Goal: Task Accomplishment & Management: Use online tool/utility

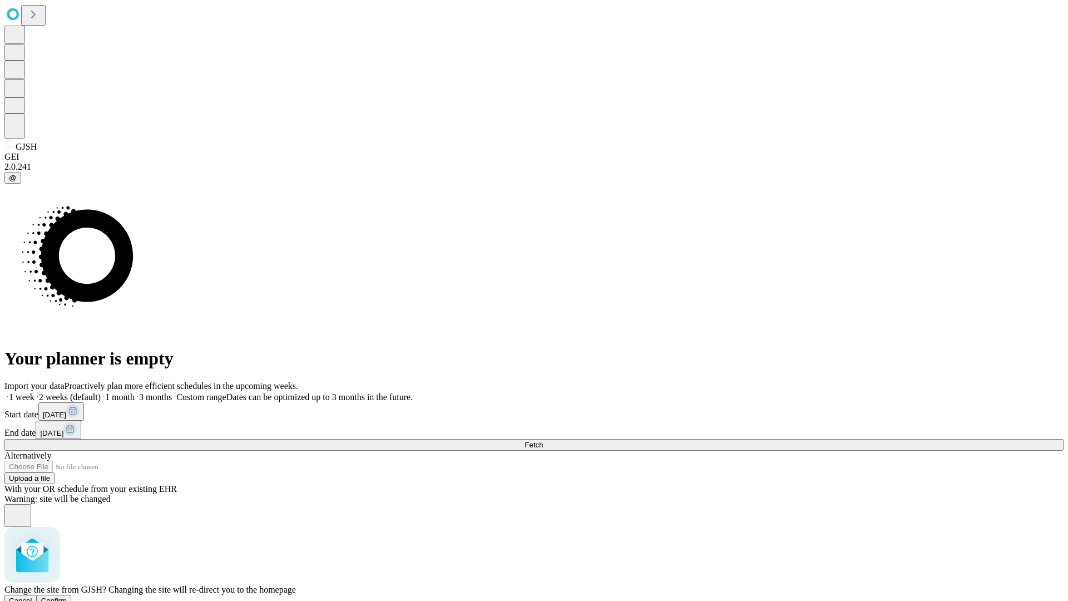
click at [67, 596] on span "Confirm" at bounding box center [54, 600] width 26 height 8
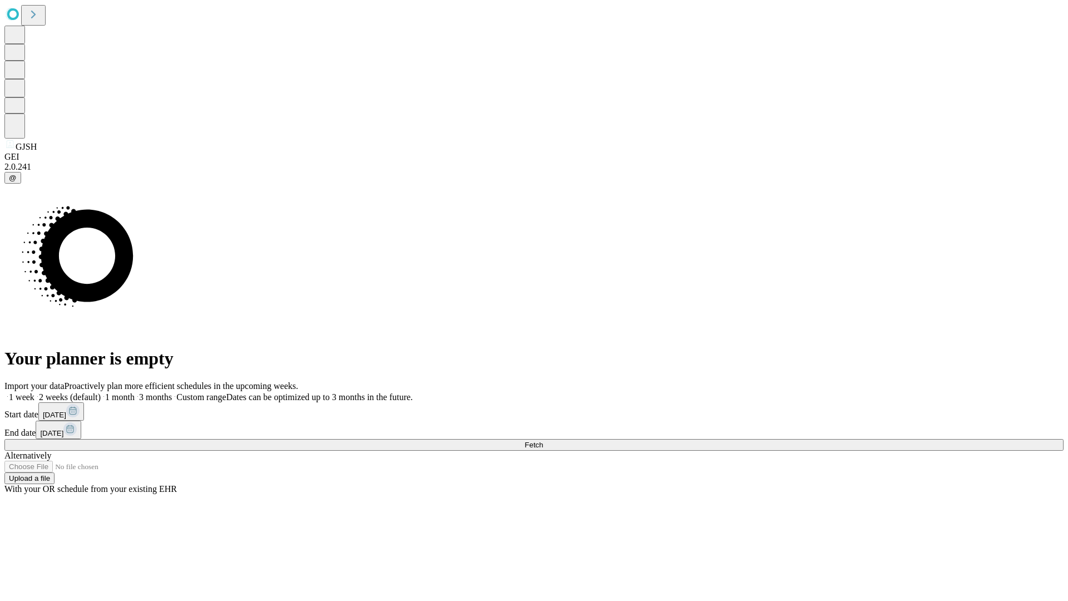
click at [135, 392] on label "1 month" at bounding box center [118, 396] width 34 height 9
click at [543, 441] on span "Fetch" at bounding box center [534, 445] width 18 height 8
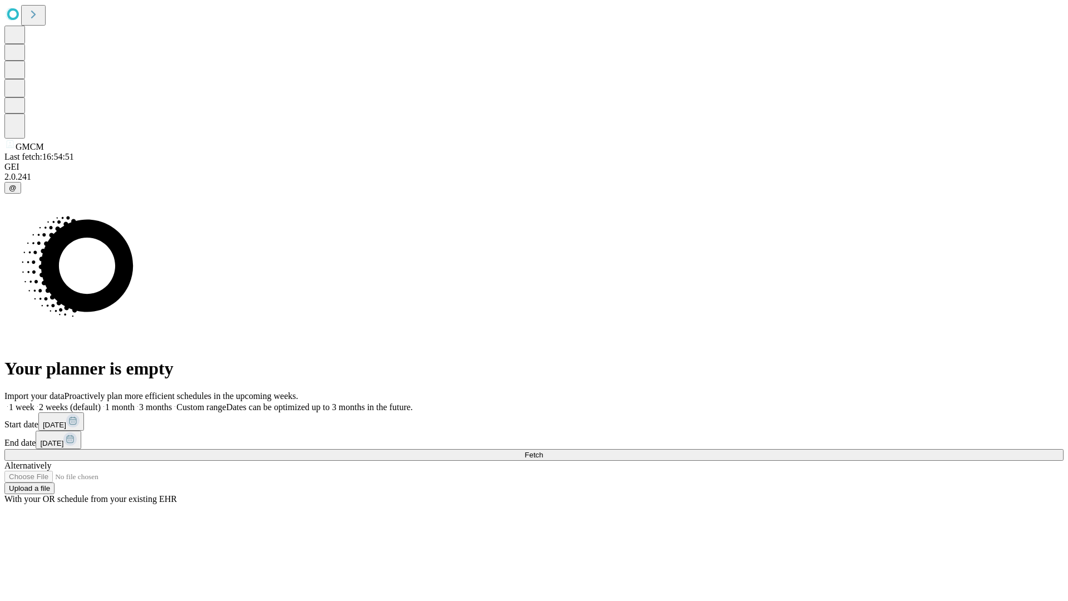
click at [135, 402] on label "1 month" at bounding box center [118, 406] width 34 height 9
click at [543, 451] on span "Fetch" at bounding box center [534, 455] width 18 height 8
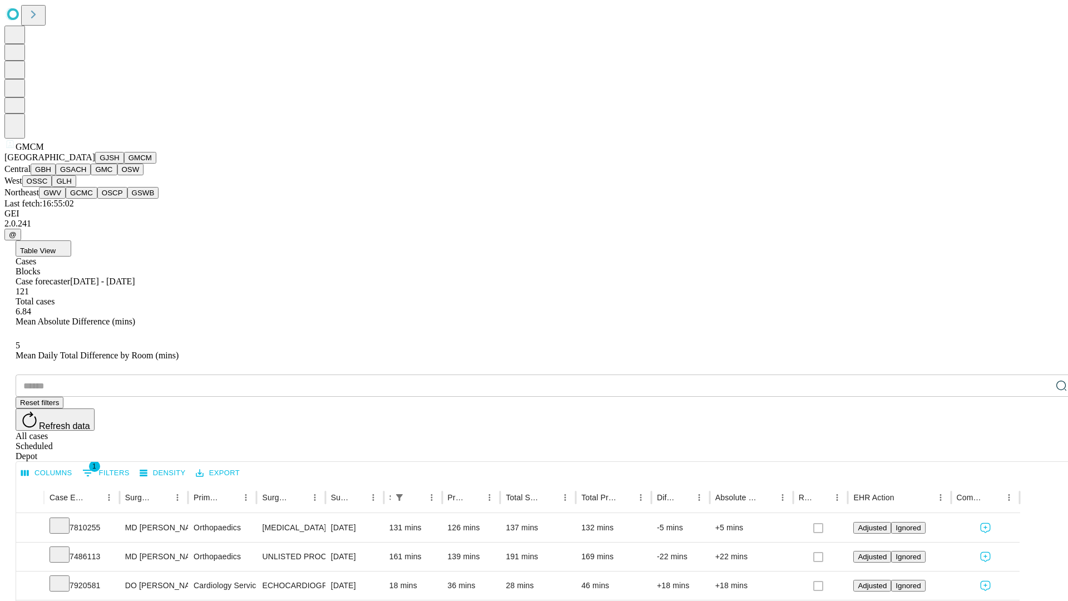
click at [56, 175] on button "GBH" at bounding box center [43, 170] width 25 height 12
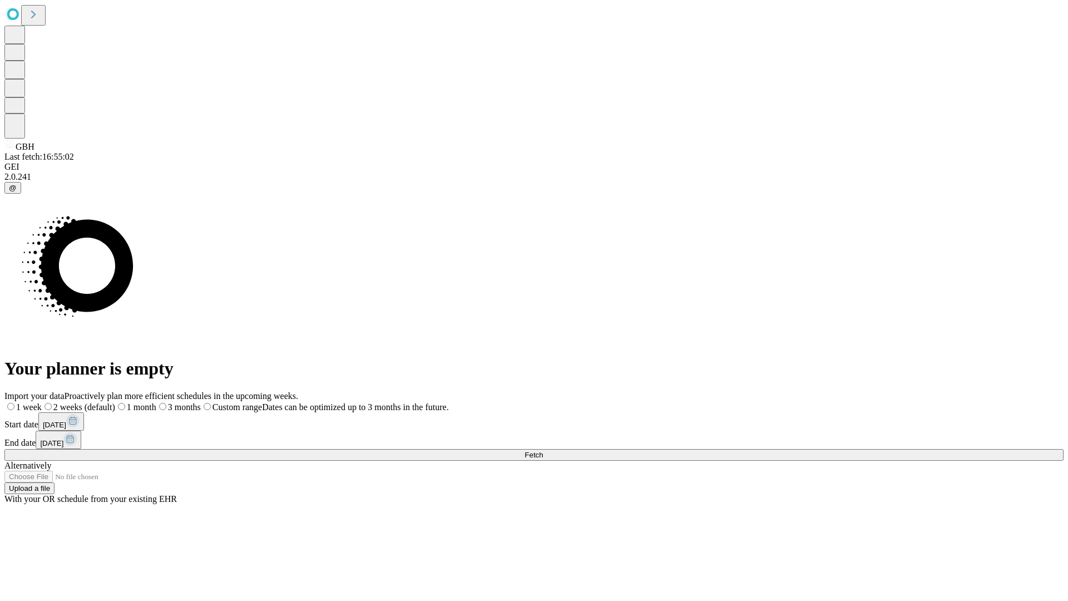
click at [156, 402] on label "1 month" at bounding box center [135, 406] width 41 height 9
click at [543, 451] on span "Fetch" at bounding box center [534, 455] width 18 height 8
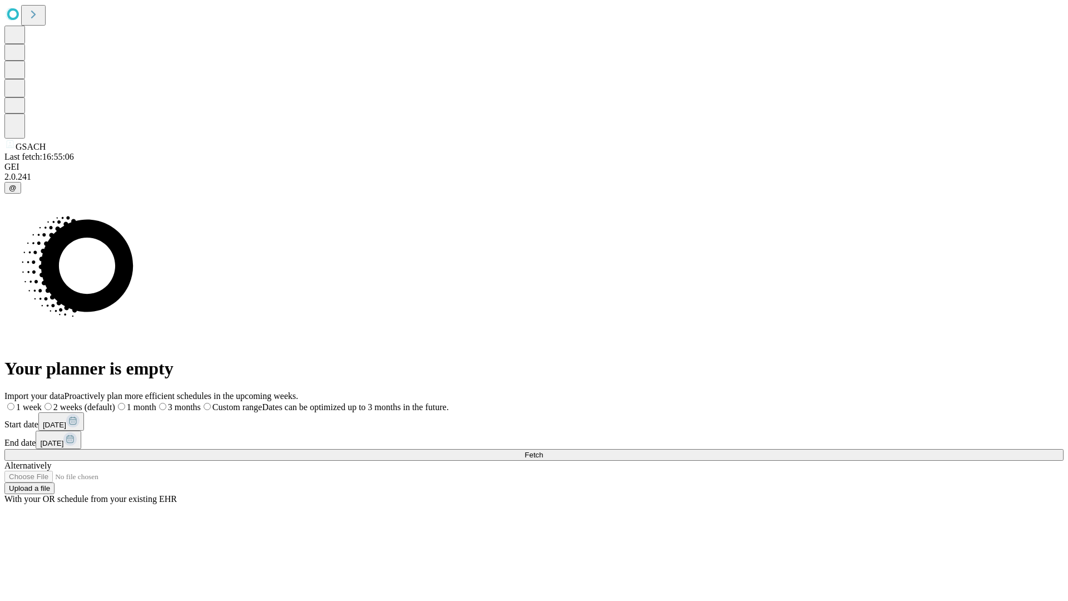
click at [156, 402] on label "1 month" at bounding box center [135, 406] width 41 height 9
click at [543, 451] on span "Fetch" at bounding box center [534, 455] width 18 height 8
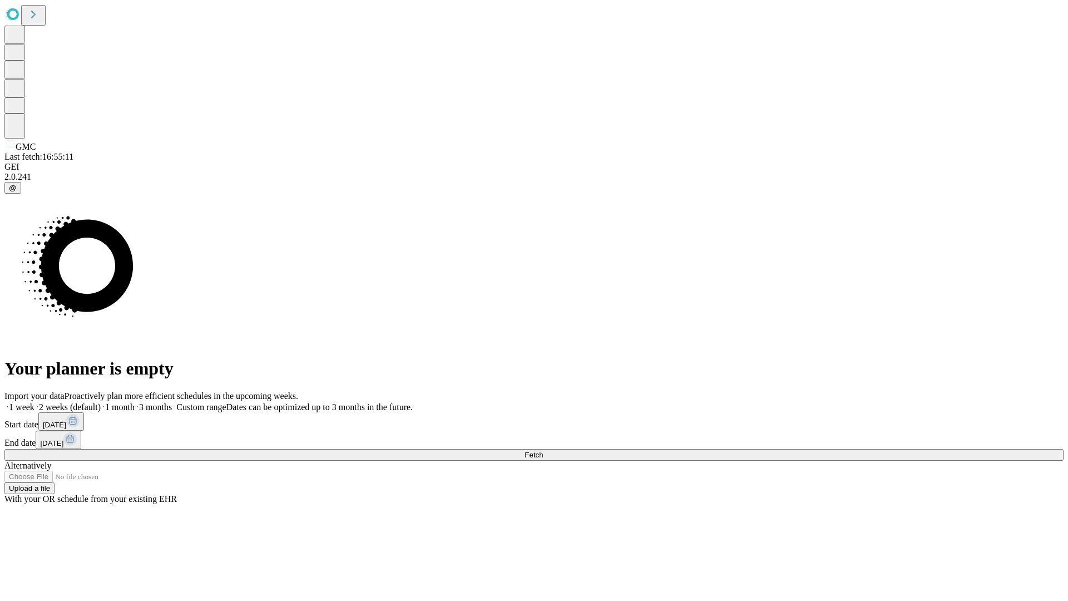
click at [135, 402] on label "1 month" at bounding box center [118, 406] width 34 height 9
click at [543, 451] on span "Fetch" at bounding box center [534, 455] width 18 height 8
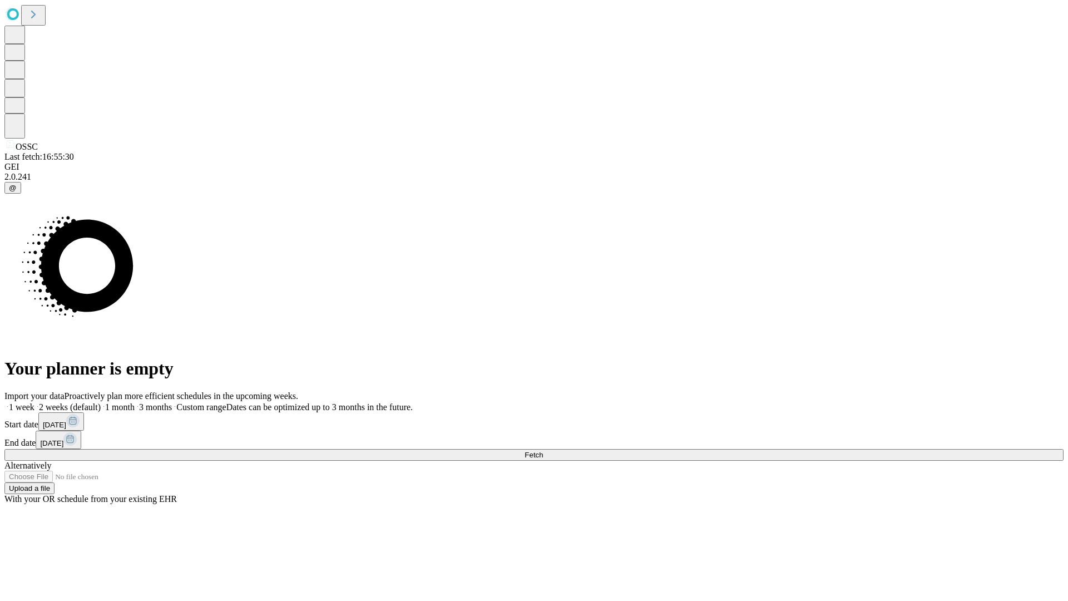
click at [135, 402] on label "1 month" at bounding box center [118, 406] width 34 height 9
click at [543, 451] on span "Fetch" at bounding box center [534, 455] width 18 height 8
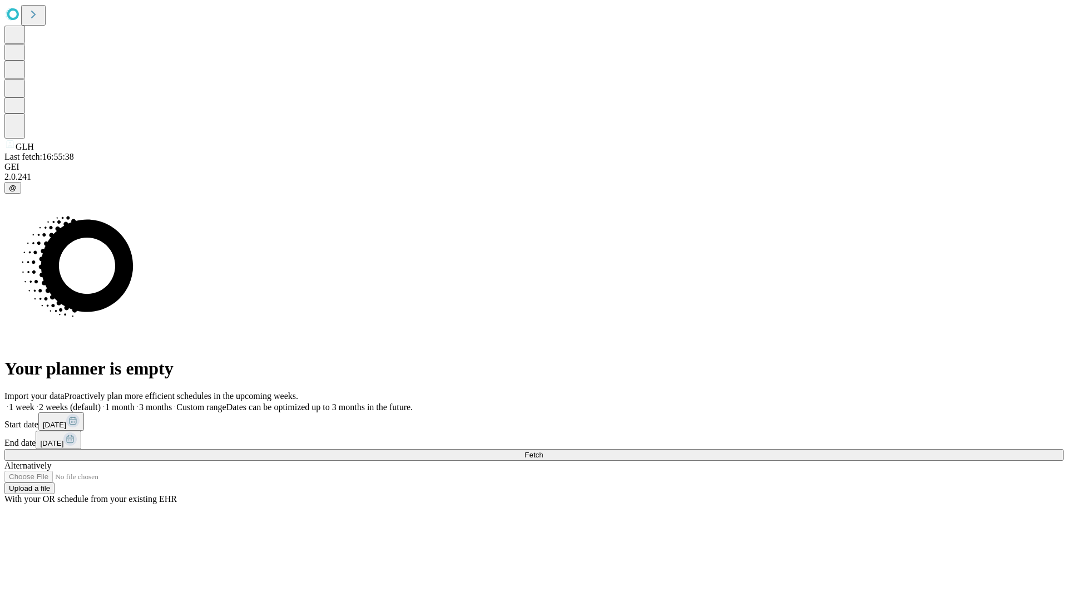
click at [135, 402] on label "1 month" at bounding box center [118, 406] width 34 height 9
click at [543, 451] on span "Fetch" at bounding box center [534, 455] width 18 height 8
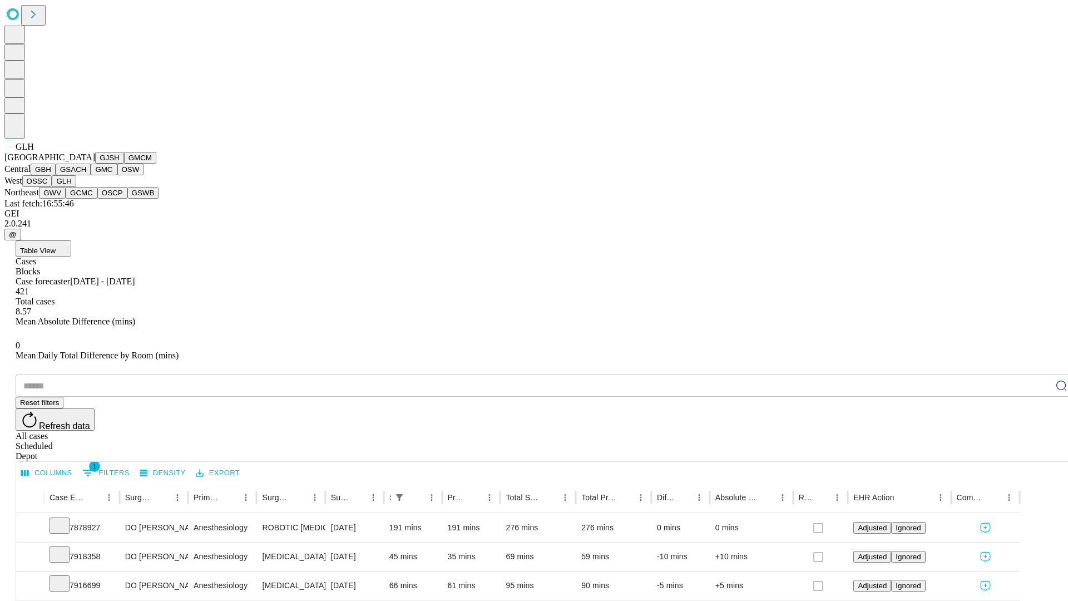
click at [66, 199] on button "GWV" at bounding box center [52, 193] width 27 height 12
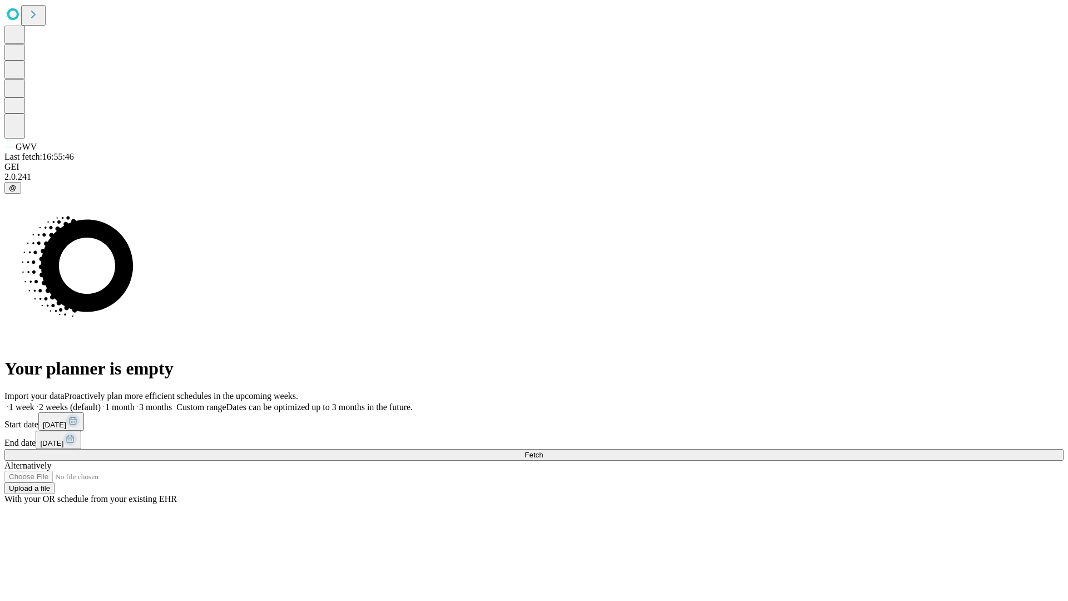
click at [135, 402] on label "1 month" at bounding box center [118, 406] width 34 height 9
click at [543, 451] on span "Fetch" at bounding box center [534, 455] width 18 height 8
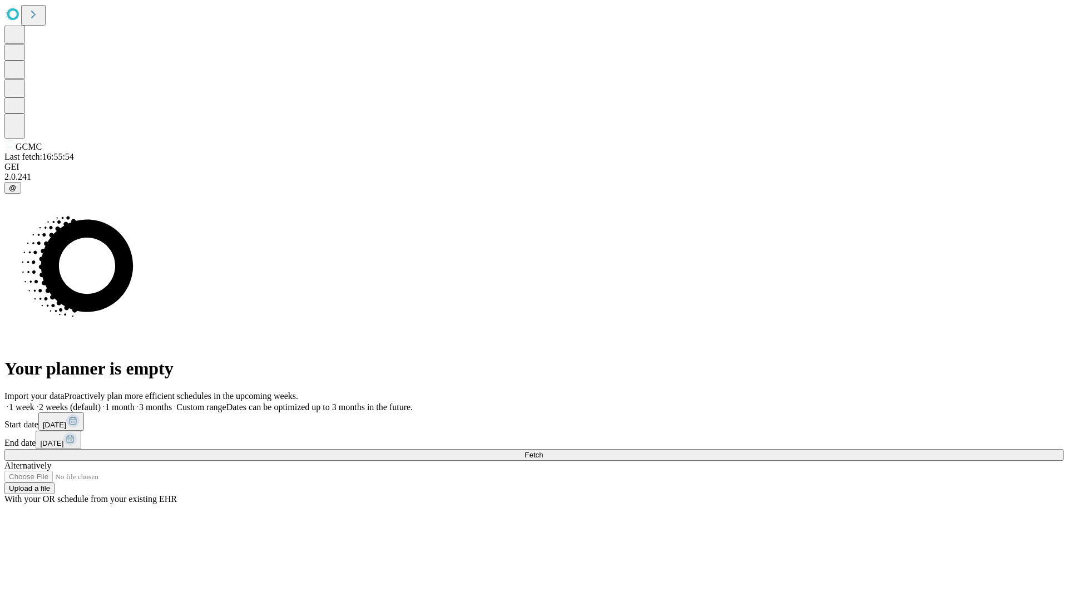
click at [135, 402] on label "1 month" at bounding box center [118, 406] width 34 height 9
click at [543, 451] on span "Fetch" at bounding box center [534, 455] width 18 height 8
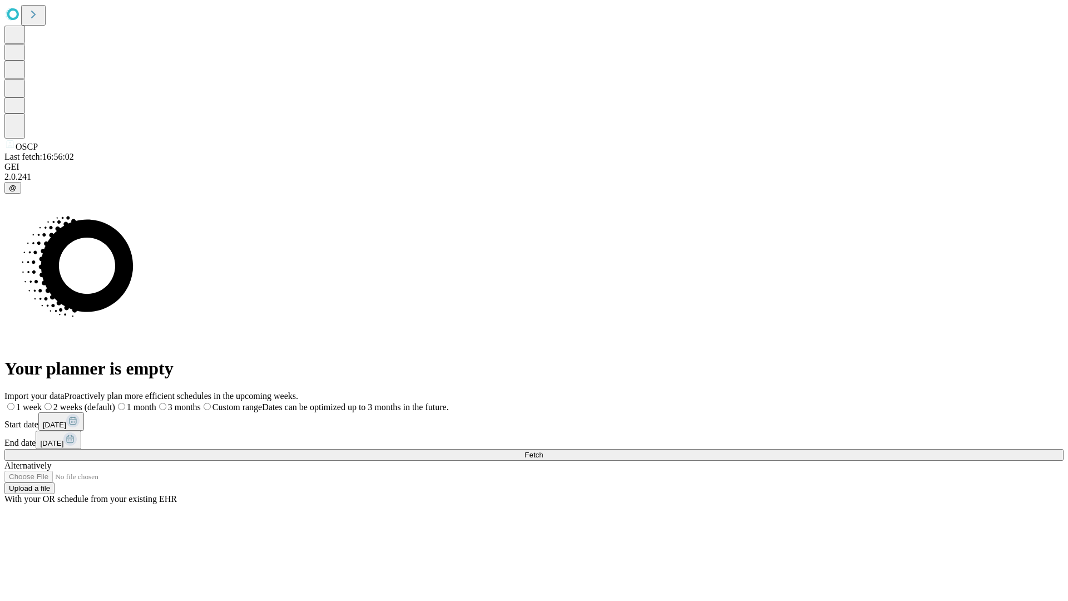
click at [543, 451] on span "Fetch" at bounding box center [534, 455] width 18 height 8
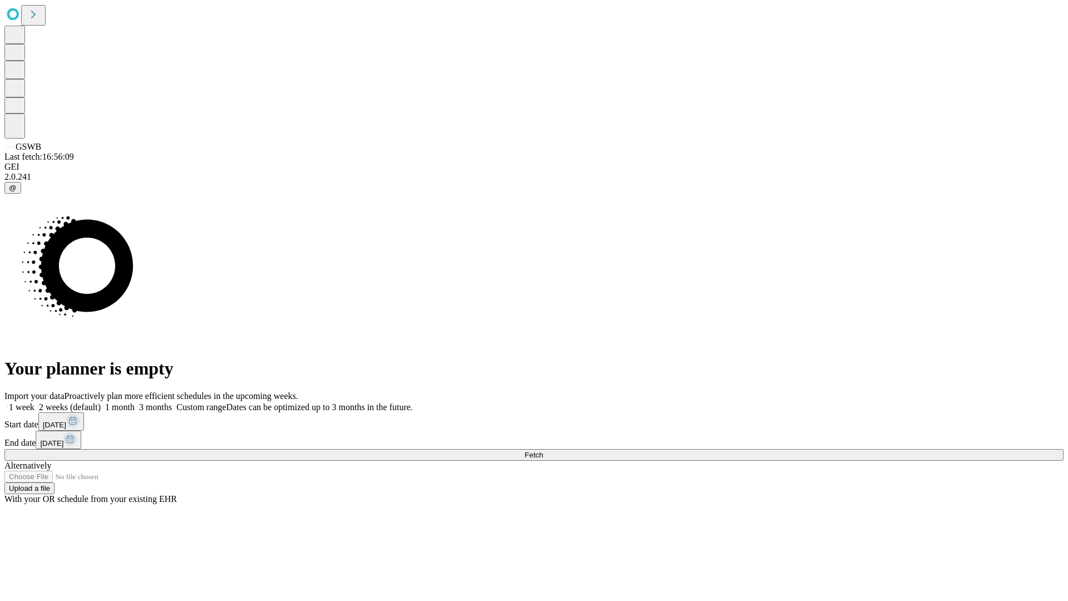
click at [543, 451] on span "Fetch" at bounding box center [534, 455] width 18 height 8
